Goal: Task Accomplishment & Management: Complete application form

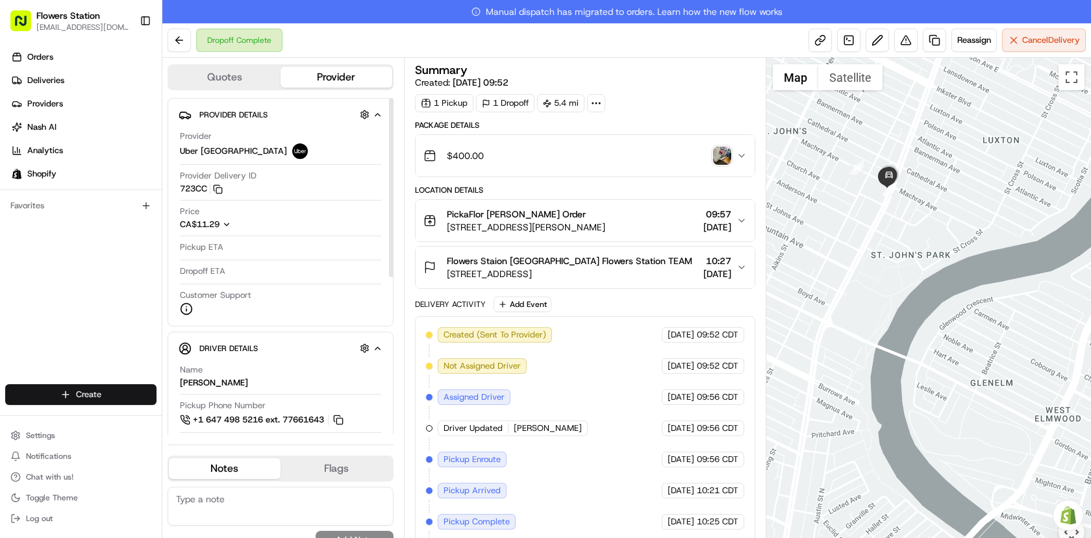
click at [105, 395] on html "Flowers Station [EMAIL_ADDRESS][DOMAIN_NAME] Toggle Sidebar Orders Deliveries P…" at bounding box center [545, 269] width 1091 height 538
click at [252, 416] on link "Delivery" at bounding box center [234, 418] width 145 height 23
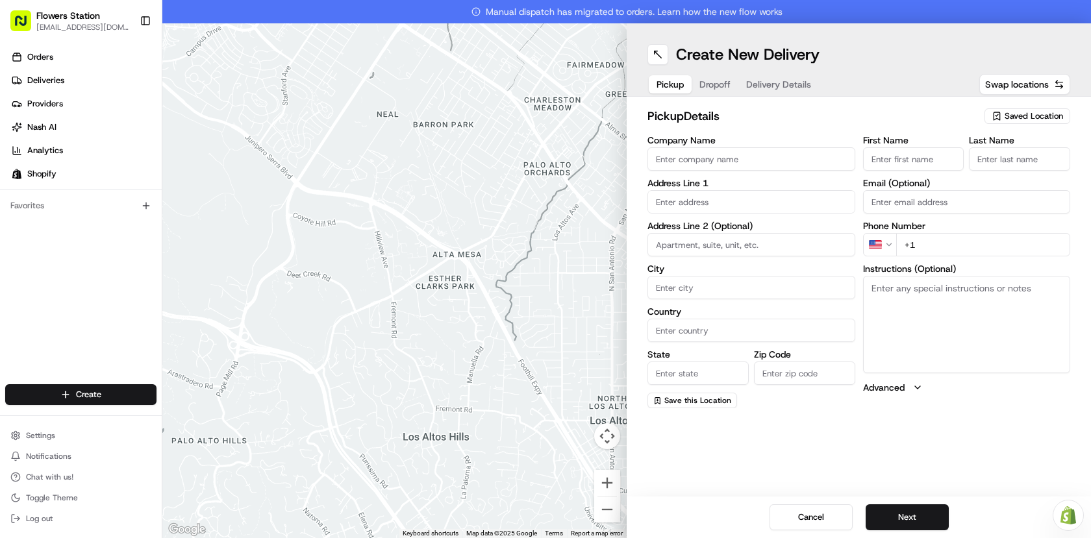
click at [775, 159] on input "Company Name" at bounding box center [751, 158] width 208 height 23
click at [1013, 114] on span "Saved Location" at bounding box center [1033, 116] width 58 height 12
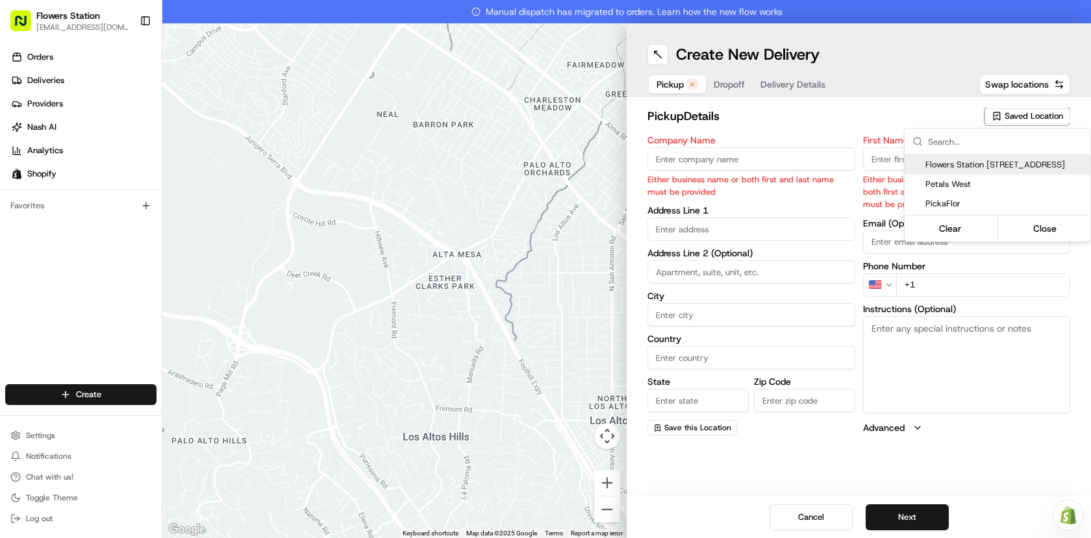
click at [969, 166] on span "Flowers Station [STREET_ADDRESS]" at bounding box center [1005, 165] width 160 height 12
type input "Flowers Station [STREET_ADDRESS]"
type input "[STREET_ADDRESS]"
type input "[GEOGRAPHIC_DATA]"
type input "CA"
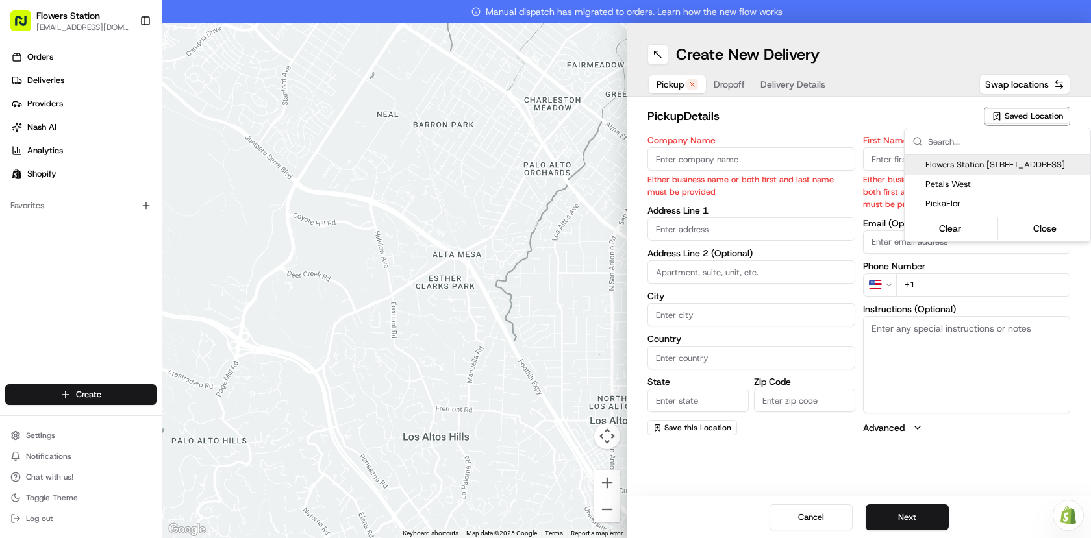
type input "MB"
type input "R2W 3T5"
type input "[PHONE_NUMBER]"
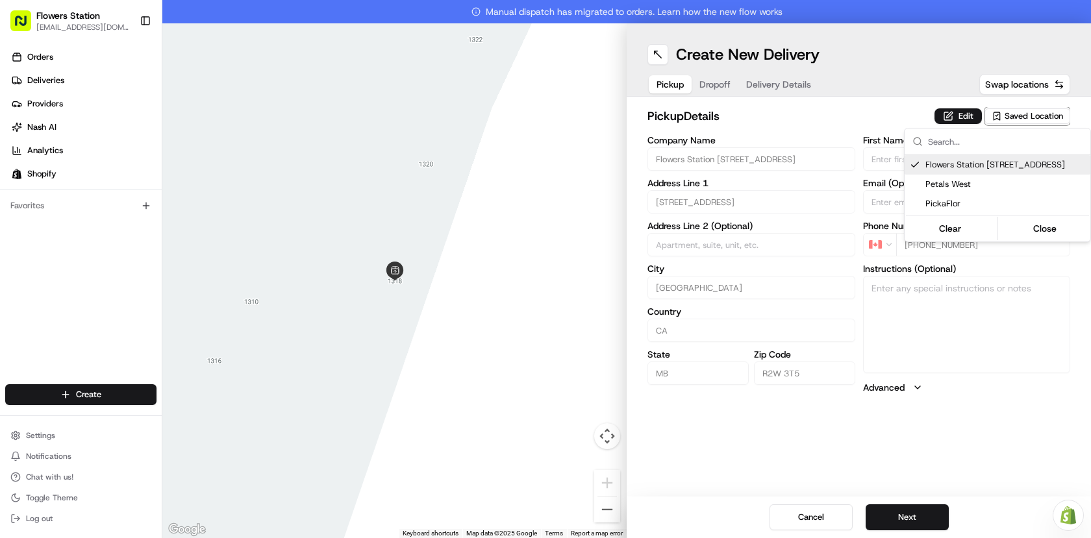
click at [897, 515] on html "Flowers Station [EMAIL_ADDRESS][DOMAIN_NAME] Toggle Sidebar Orders Deliveries P…" at bounding box center [545, 269] width 1091 height 538
click at [897, 516] on button "Next" at bounding box center [906, 517] width 83 height 26
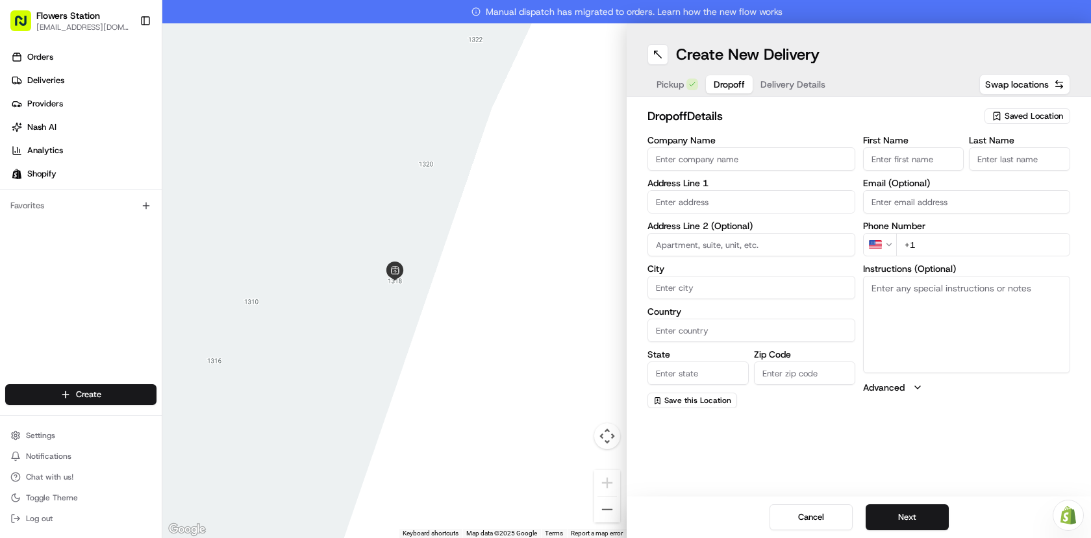
click at [910, 163] on input "First Name" at bounding box center [913, 158] width 101 height 23
paste input "Favour Okereke"
type input "Favour Okereke"
click at [999, 155] on input "Last Name" at bounding box center [1019, 158] width 101 height 23
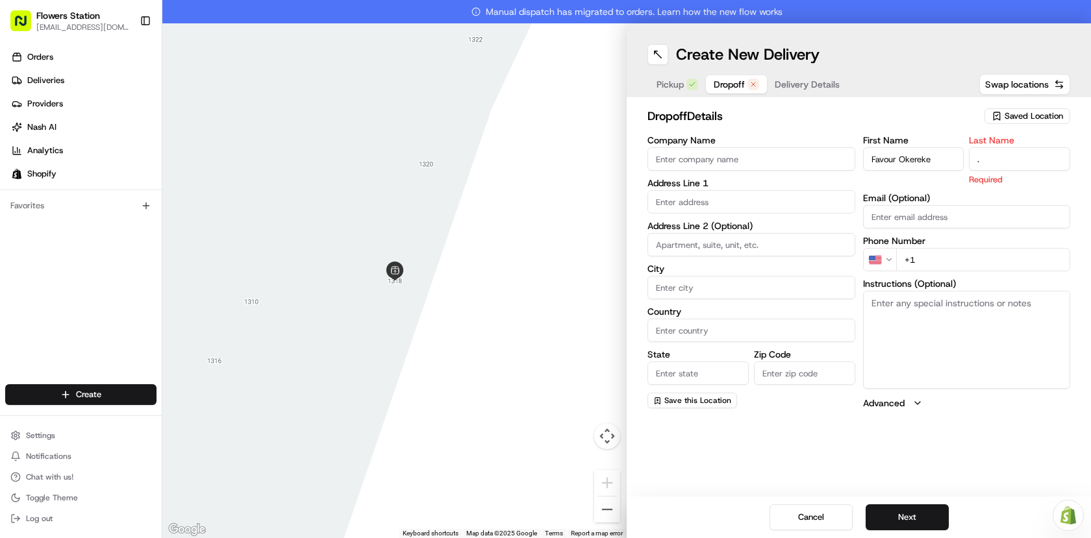
type input "."
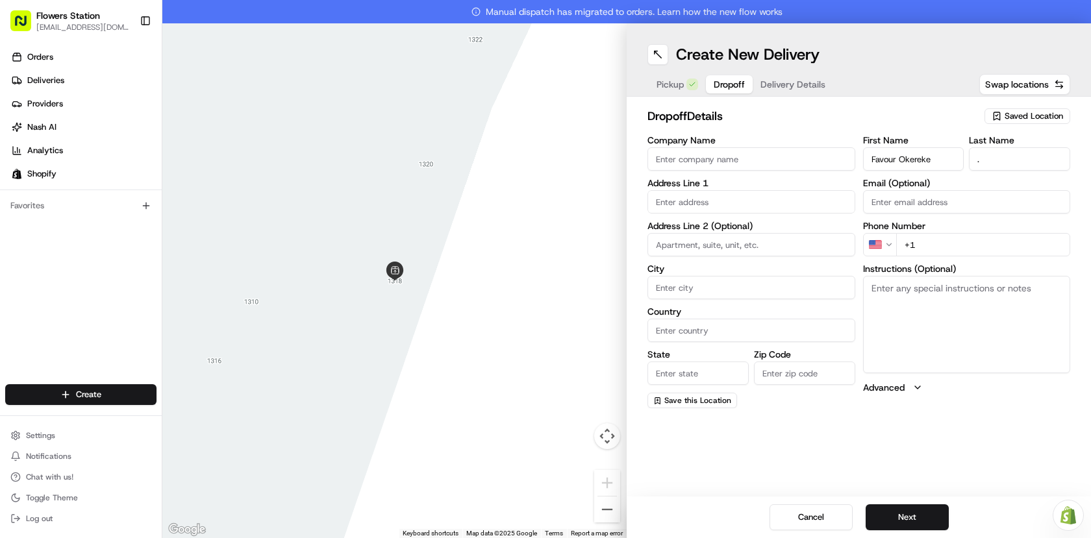
click at [764, 210] on input "text" at bounding box center [751, 201] width 208 height 23
paste input "[STREET_ADDRESS]"
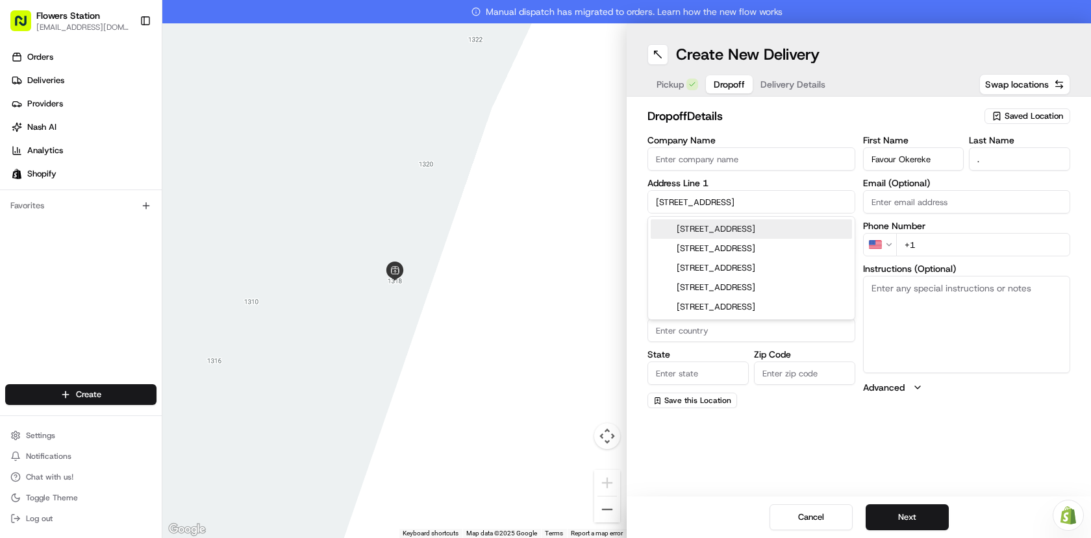
click at [797, 230] on div "[STREET_ADDRESS]" at bounding box center [751, 228] width 201 height 19
type input "[STREET_ADDRESS]"
type input "[GEOGRAPHIC_DATA]"
type input "MB"
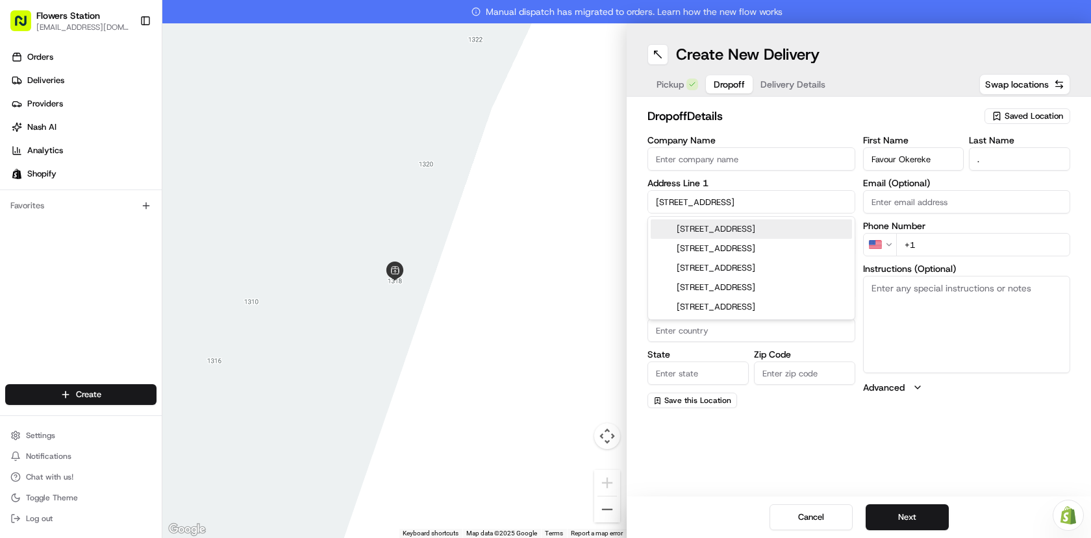
type input "R3C 1N7"
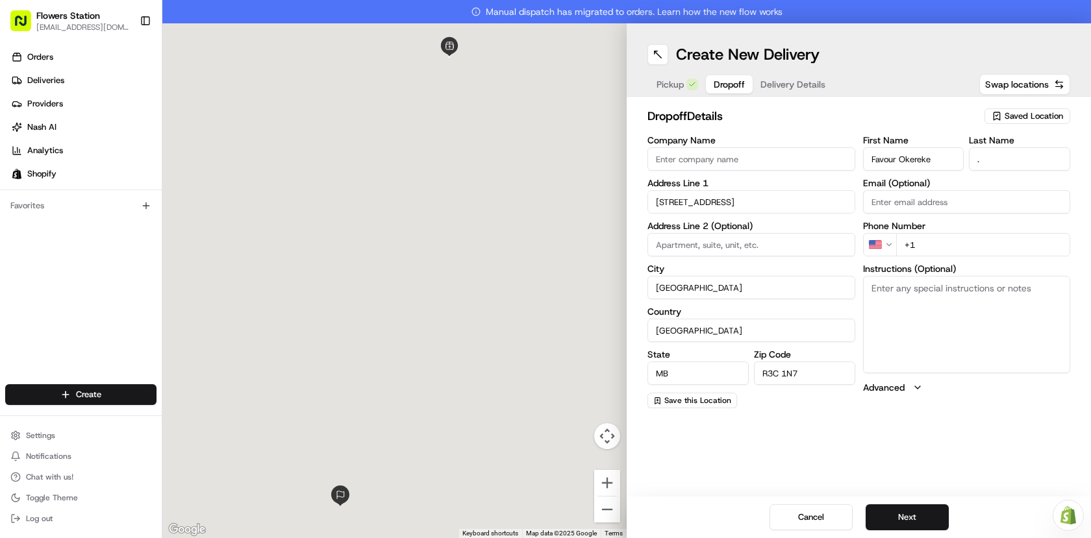
type input "[STREET_ADDRESS]"
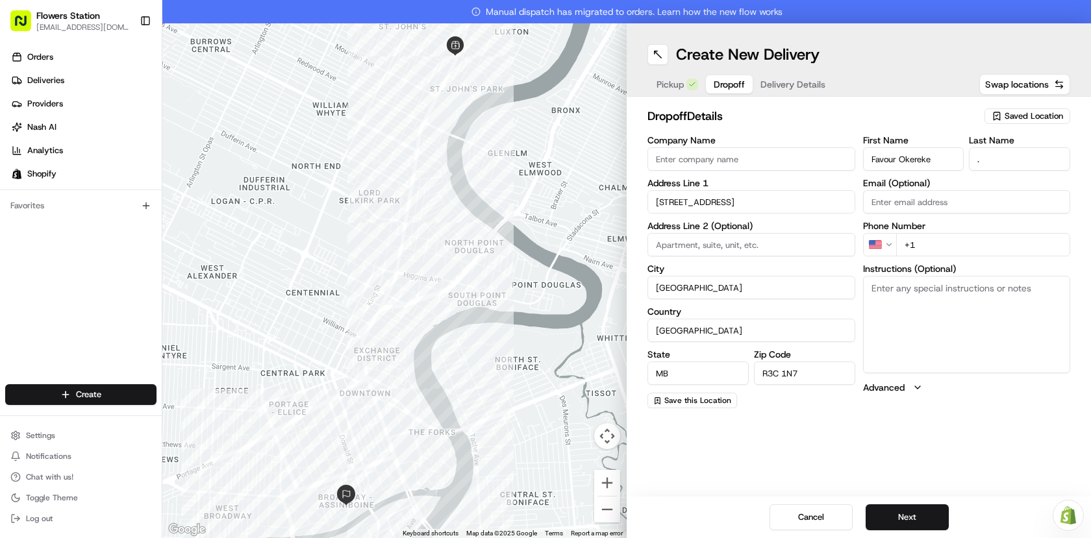
paste input "102"
type input "102"
click at [929, 246] on input "+1" at bounding box center [983, 244] width 175 height 23
drag, startPoint x: 928, startPoint y: 239, endPoint x: 902, endPoint y: 238, distance: 26.0
click at [902, 238] on input "+1" at bounding box center [983, 244] width 175 height 23
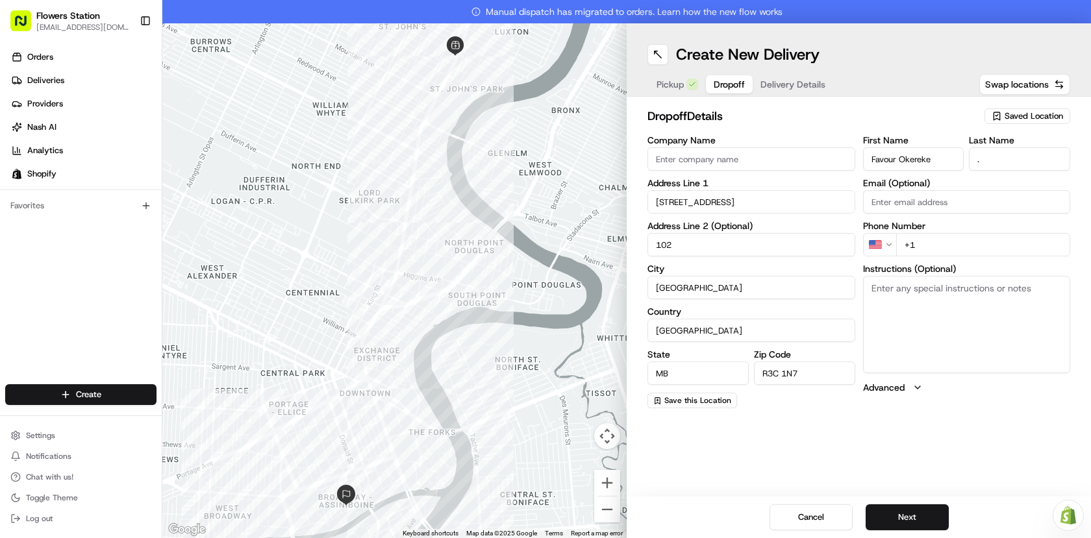
paste input "[PHONE_NUMBER]"
type input "[PHONE_NUMBER]"
click at [926, 299] on textarea "Instructions (Optional)" at bounding box center [967, 324] width 208 height 97
click at [904, 517] on button "Next" at bounding box center [906, 517] width 83 height 26
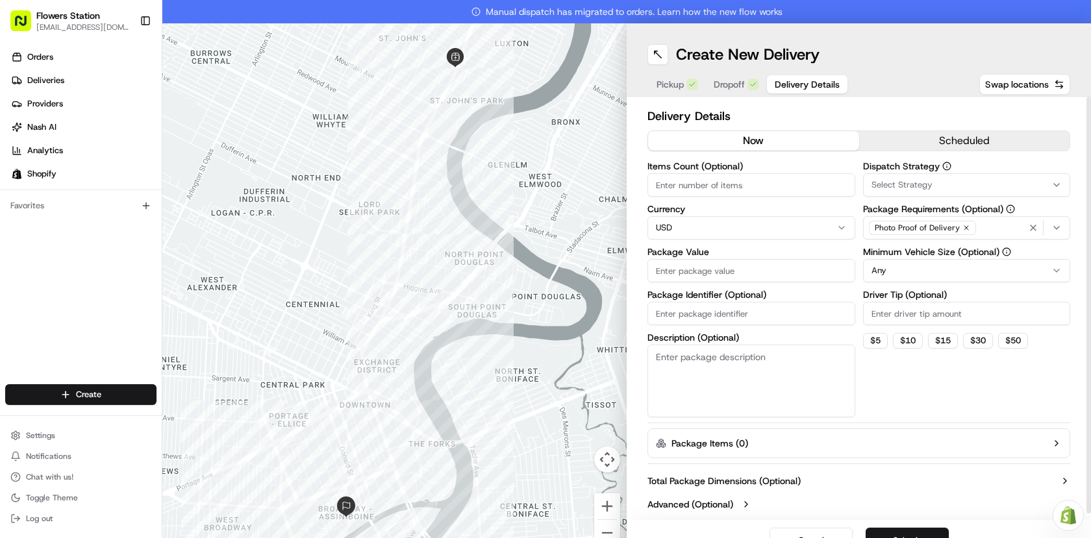
click at [763, 274] on input "Package Value" at bounding box center [751, 270] width 208 height 23
type input "0"
type input "100"
click at [973, 229] on div "Photo Proof of Delivery" at bounding box center [966, 227] width 201 height 19
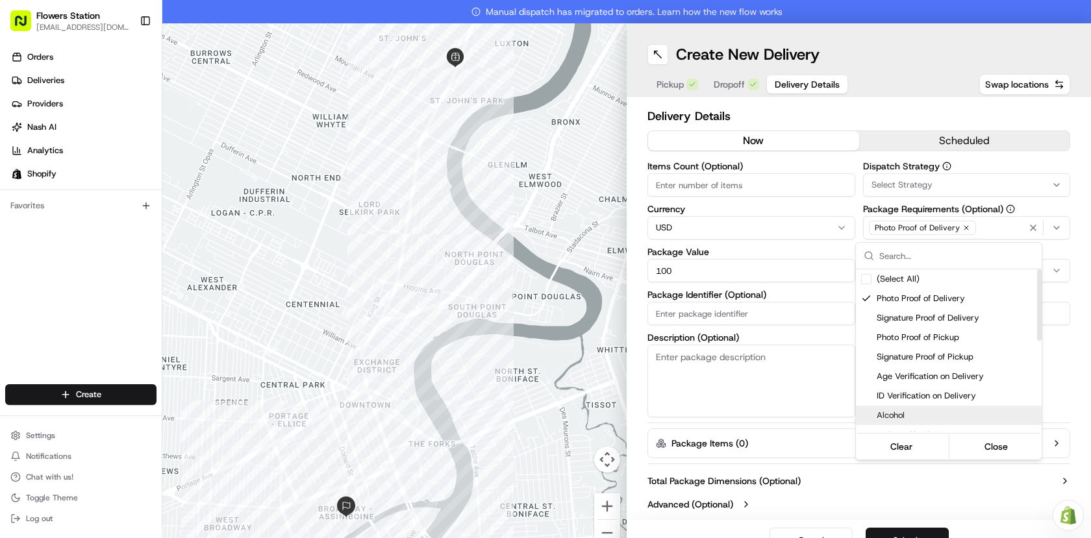
drag, startPoint x: 912, startPoint y: 487, endPoint x: 914, endPoint y: 499, distance: 12.0
click at [912, 488] on html "Flowers Station [EMAIL_ADDRESS][DOMAIN_NAME] Toggle Sidebar Orders Deliveries P…" at bounding box center [545, 269] width 1091 height 538
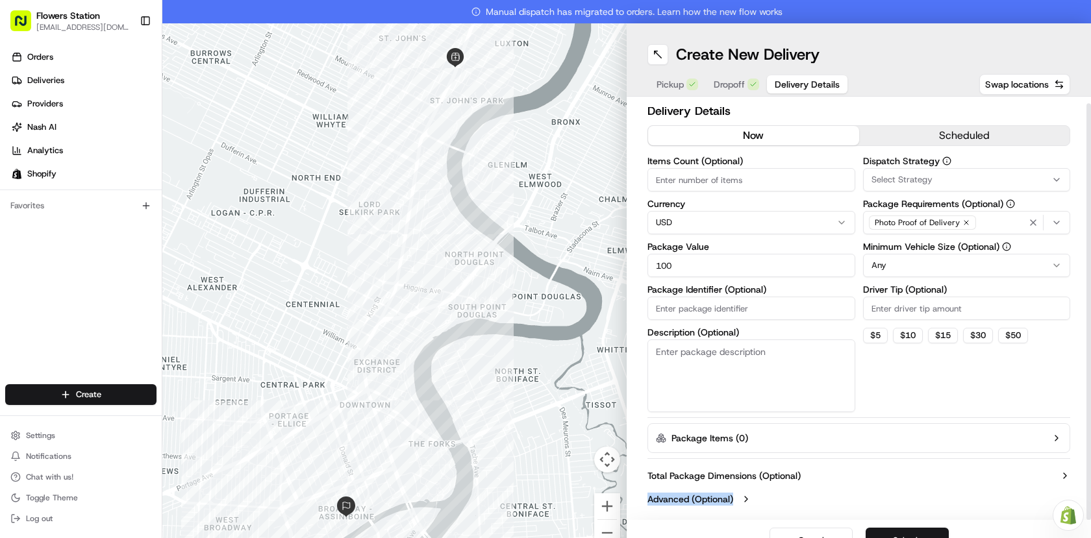
scroll to position [6, 0]
click at [920, 532] on button "Submit" at bounding box center [906, 541] width 83 height 26
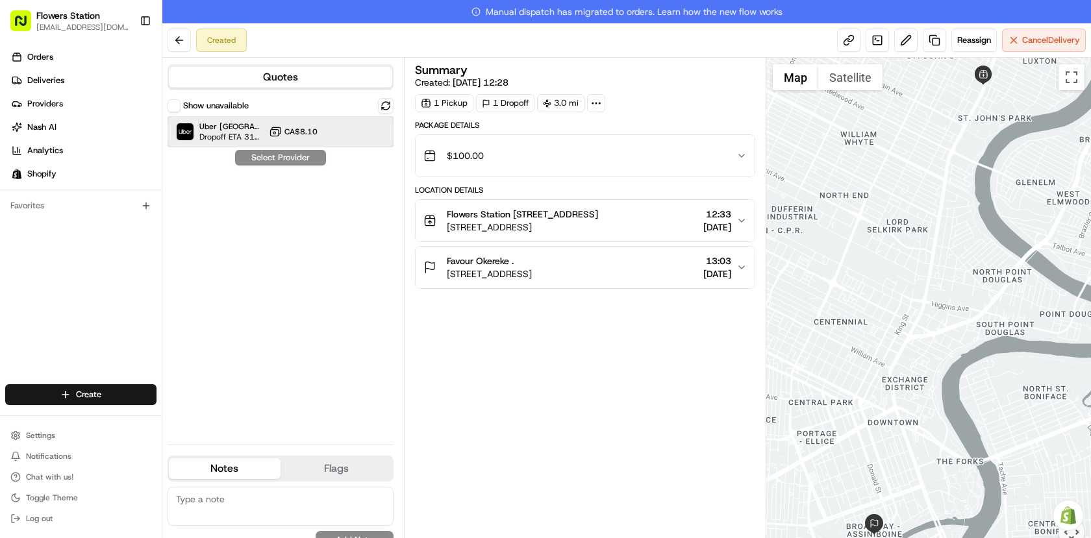
click at [336, 138] on div "Uber Canada Dropoff ETA 31 minutes CA$8.10" at bounding box center [281, 131] width 226 height 31
click at [313, 158] on button "Assign Provider" at bounding box center [280, 158] width 92 height 16
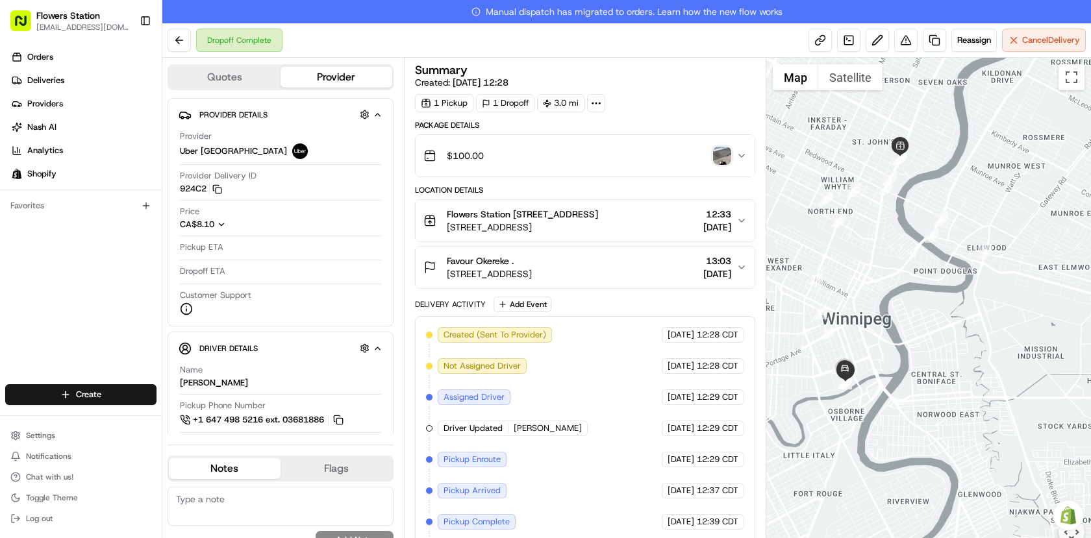
click at [720, 154] on img "button" at bounding box center [722, 156] width 18 height 18
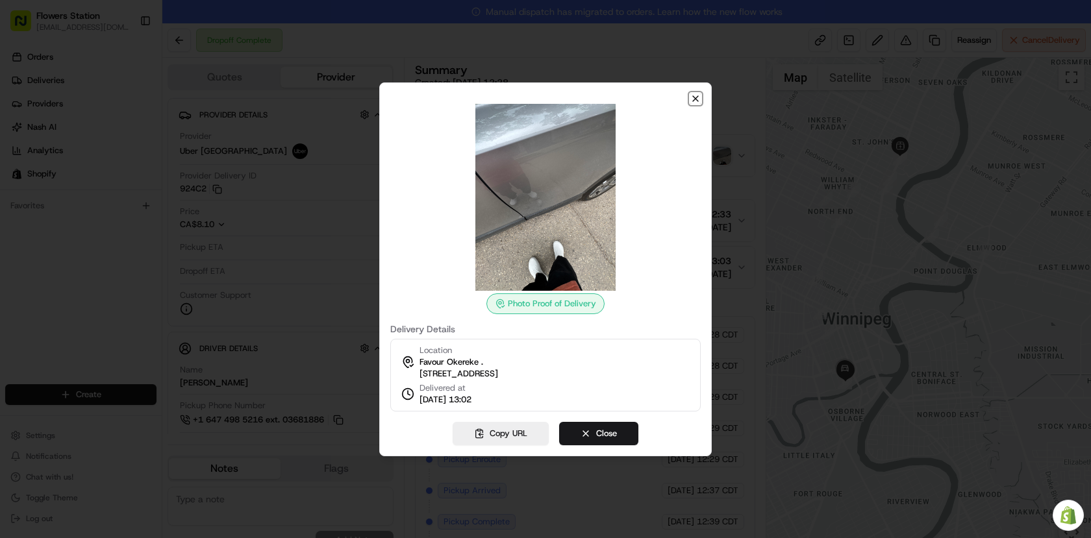
click at [693, 93] on icon "button" at bounding box center [695, 98] width 10 height 10
